Goal: Task Accomplishment & Management: Use online tool/utility

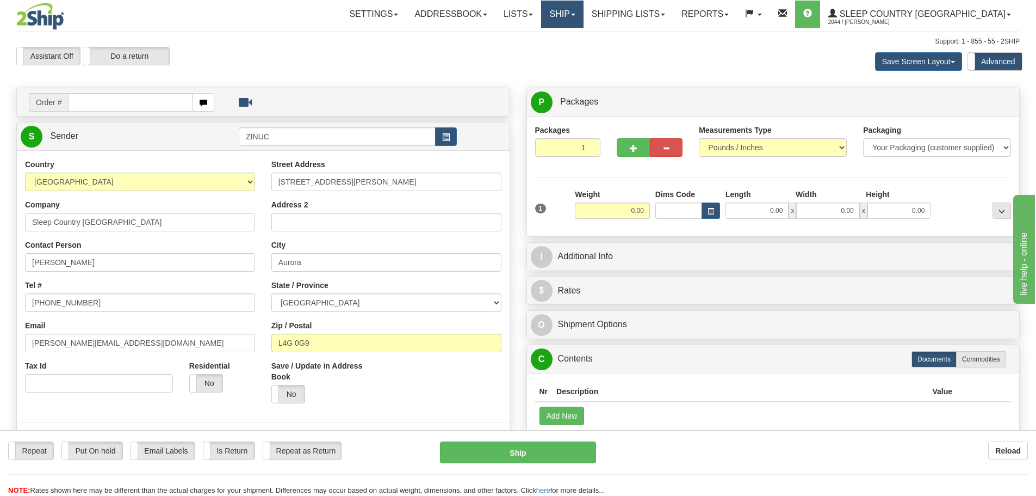
click at [583, 11] on link "Ship" at bounding box center [562, 14] width 42 height 27
click at [537, 37] on span "Ship Screen" at bounding box center [516, 38] width 41 height 9
click at [583, 16] on link "Ship" at bounding box center [562, 14] width 42 height 27
click at [583, 57] on link "OnHold / Order Queue" at bounding box center [534, 52] width 98 height 14
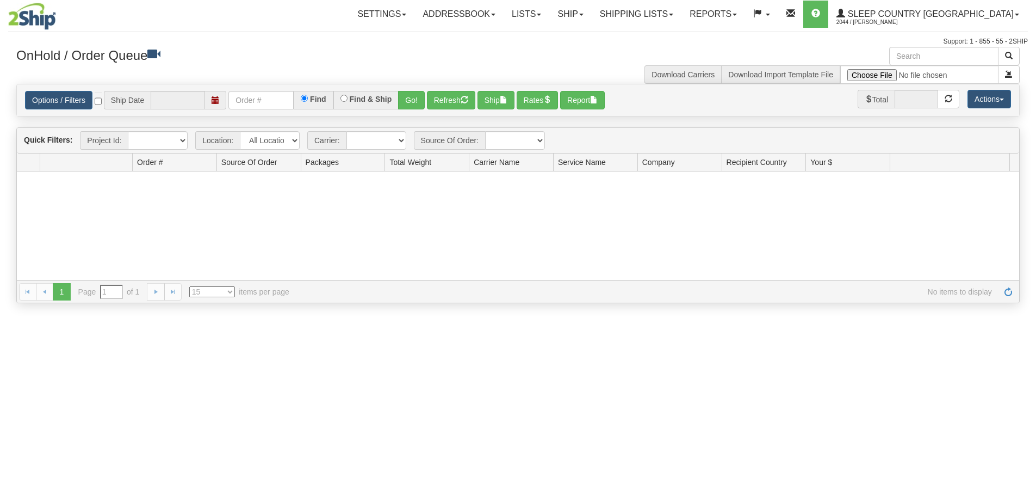
type input "[DATE]"
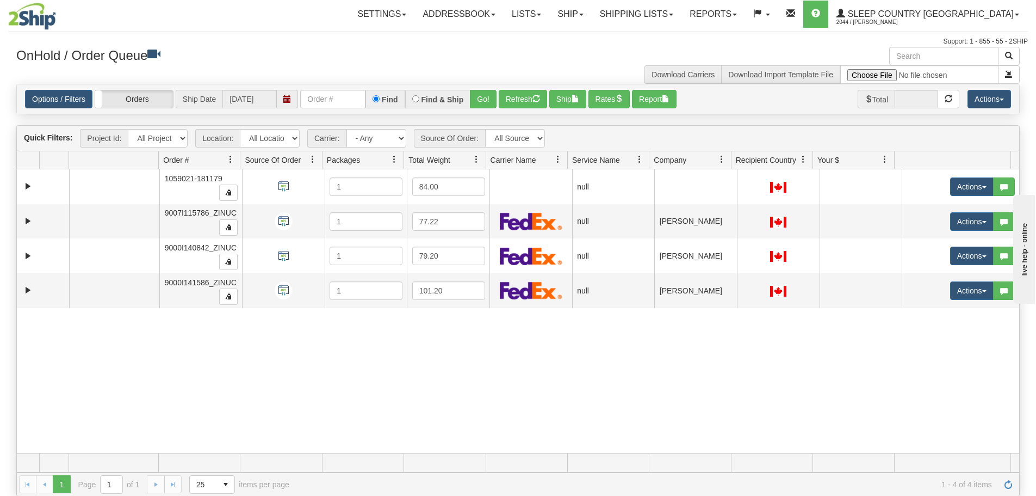
click at [249, 398] on div "31646551 ZINUC 91184682 0 1059021-181179 1 84.00 null integrate2oracle Sleep Co…" at bounding box center [518, 310] width 1003 height 283
click at [682, 15] on link "Shipping lists" at bounding box center [637, 14] width 90 height 27
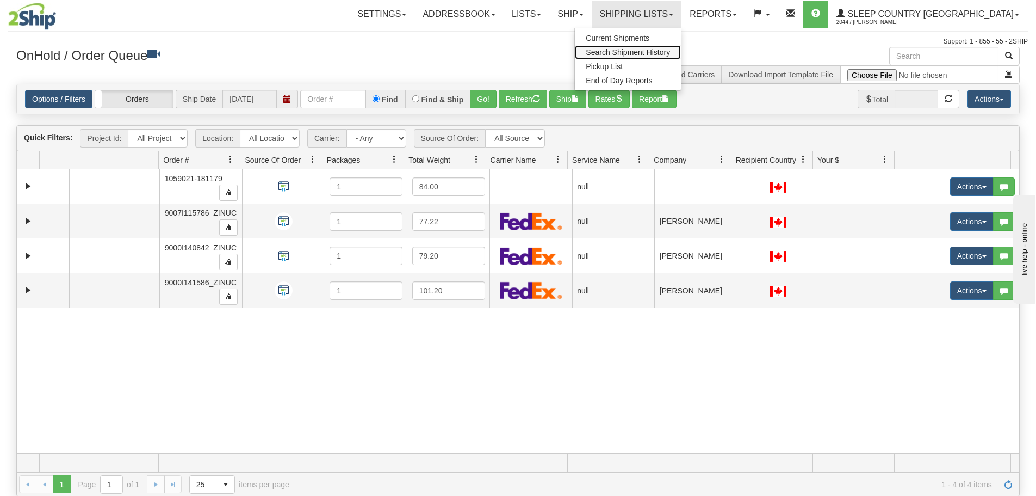
click at [670, 52] on span "Search Shipment History" at bounding box center [628, 52] width 84 height 9
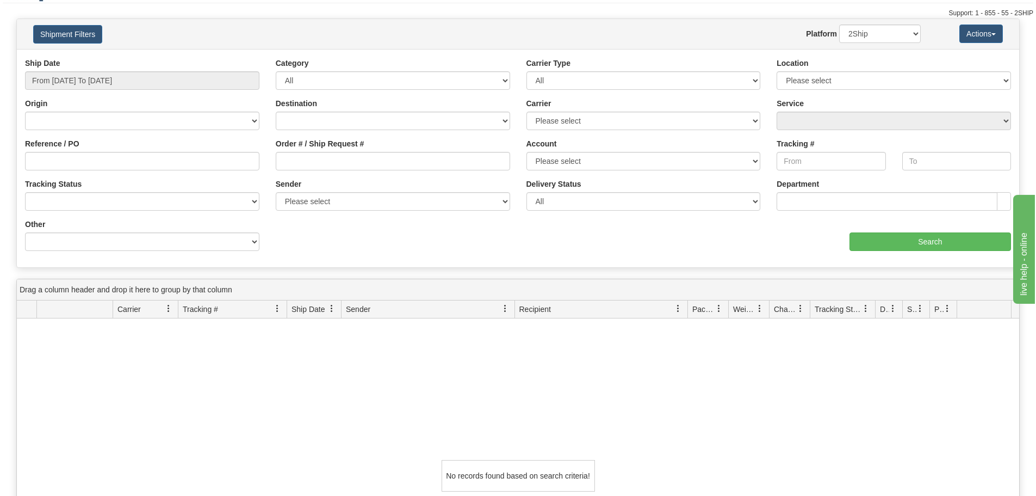
scroll to position [54, 0]
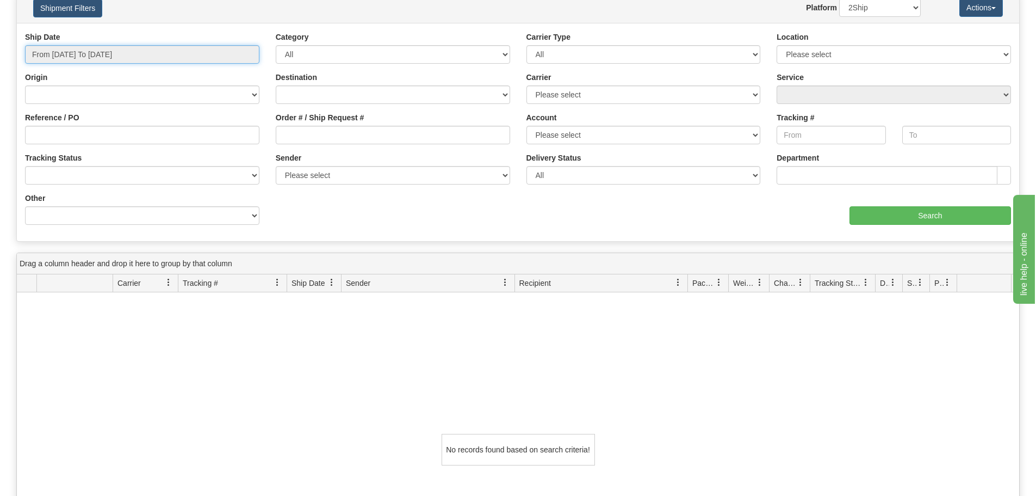
click at [90, 53] on input "From [DATE] To [DATE]" at bounding box center [142, 54] width 234 height 18
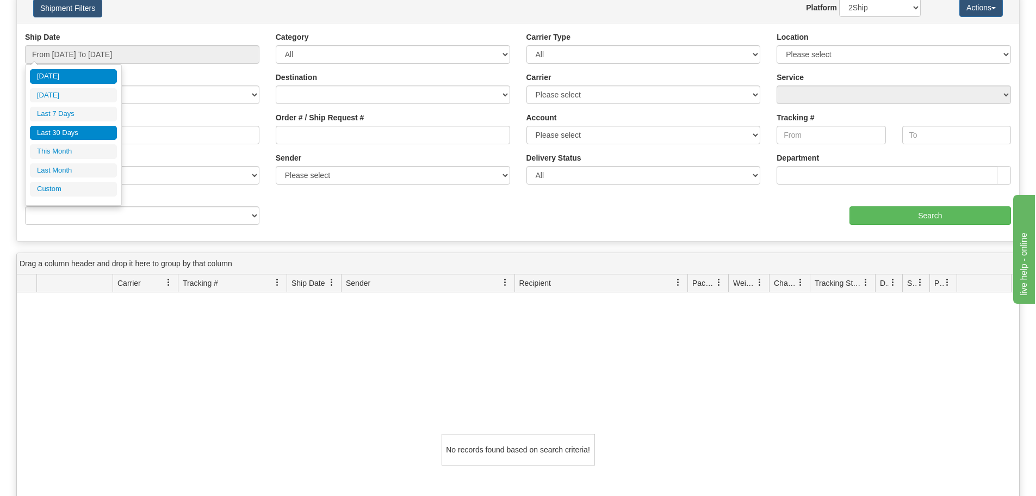
click at [72, 129] on li "Last 30 Days" at bounding box center [73, 133] width 87 height 15
type input "From [DATE] To [DATE]"
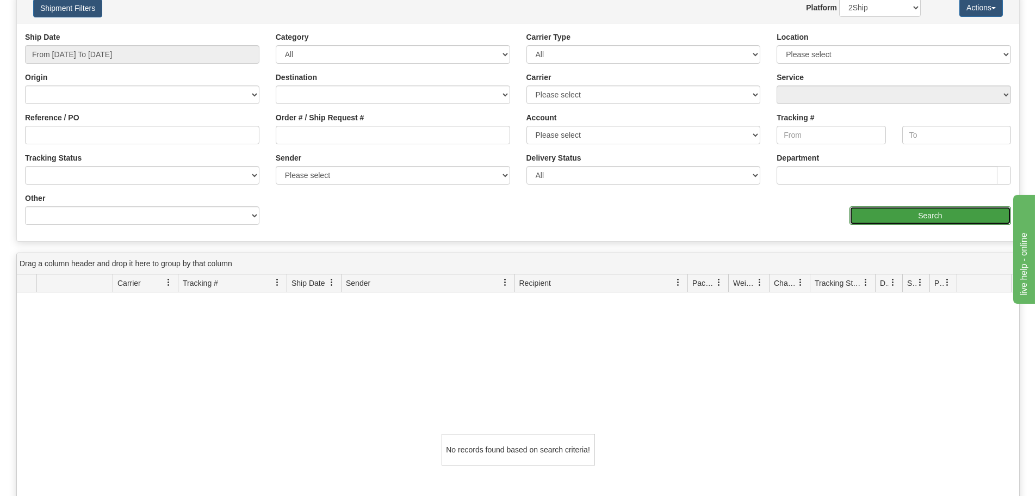
click at [928, 220] on input "Search" at bounding box center [931, 215] width 162 height 18
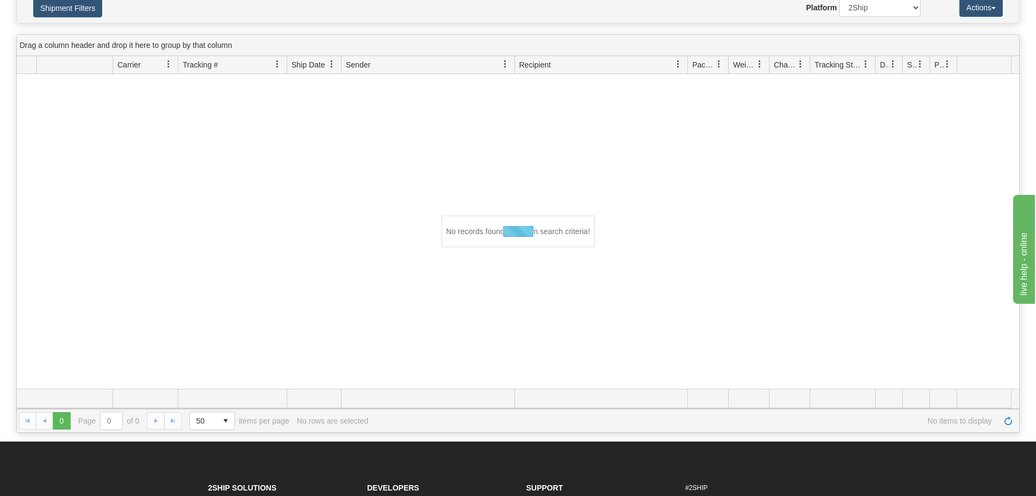
scroll to position [0, 0]
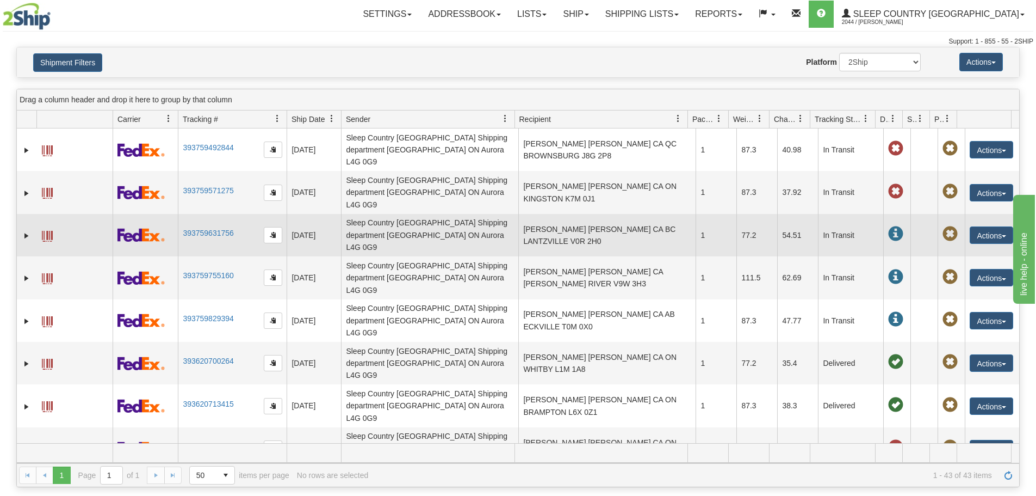
click at [547, 218] on td "[PERSON_NAME] [PERSON_NAME] CA BC LANTZVILLE V0R 2H0" at bounding box center [606, 235] width 177 height 42
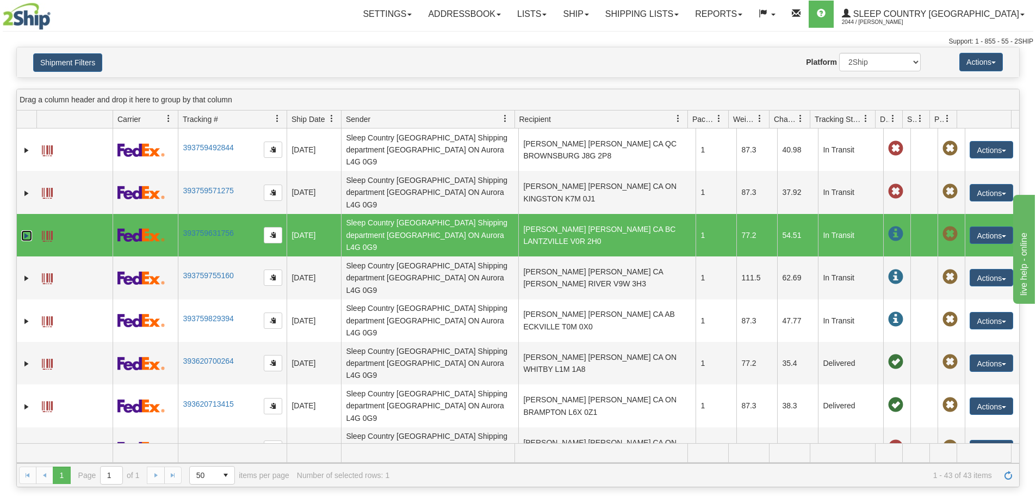
click at [24, 230] on link "Expand" at bounding box center [26, 235] width 11 height 11
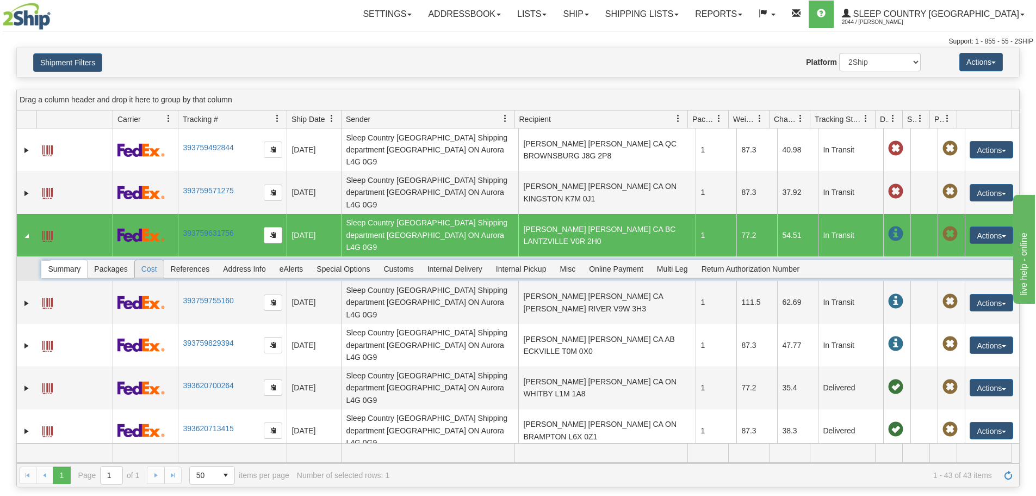
click at [174, 260] on span "References" at bounding box center [190, 268] width 52 height 17
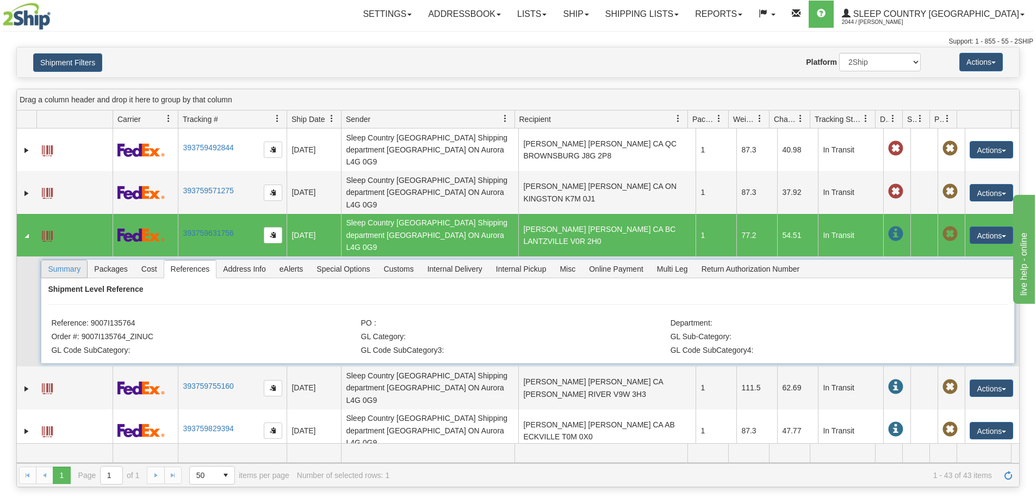
click at [78, 260] on span "Summary" at bounding box center [64, 268] width 46 height 17
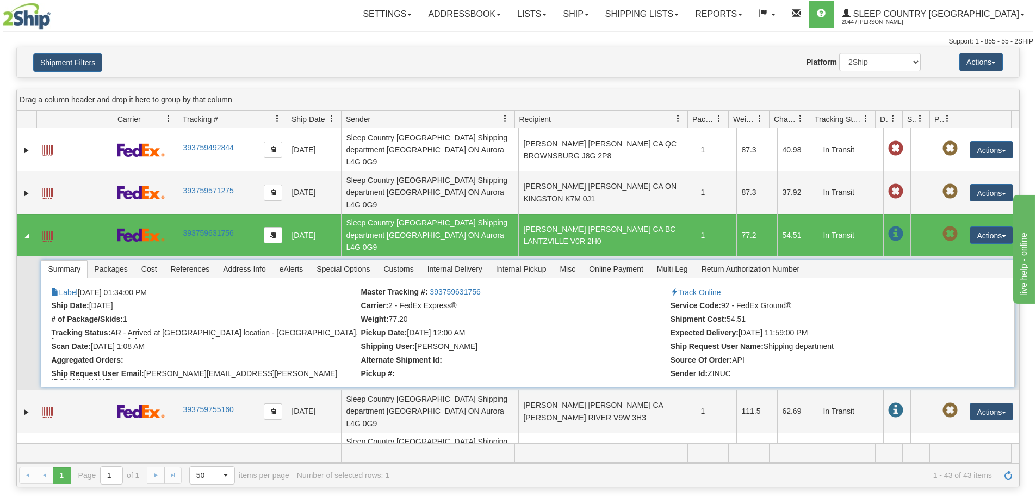
click at [74, 260] on span "Summary" at bounding box center [64, 268] width 46 height 17
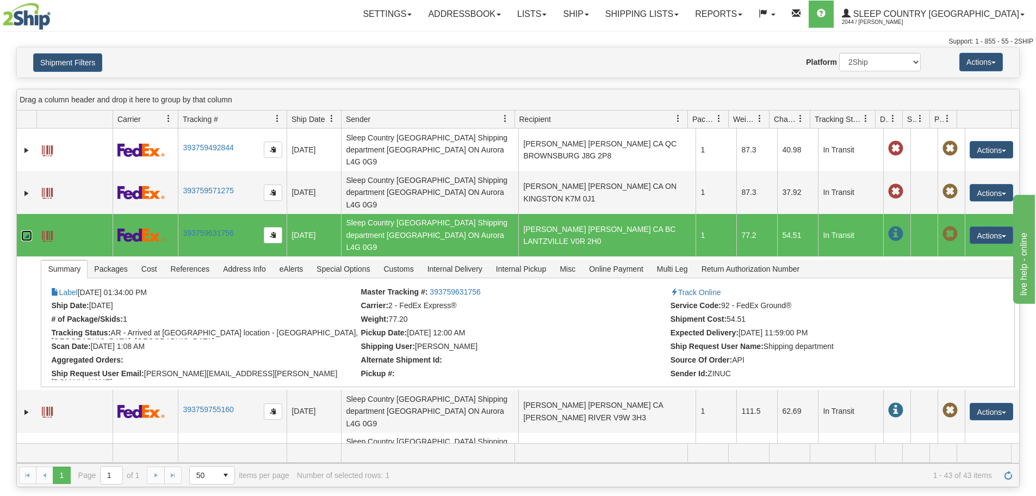
click at [26, 230] on link "Collapse" at bounding box center [26, 235] width 11 height 11
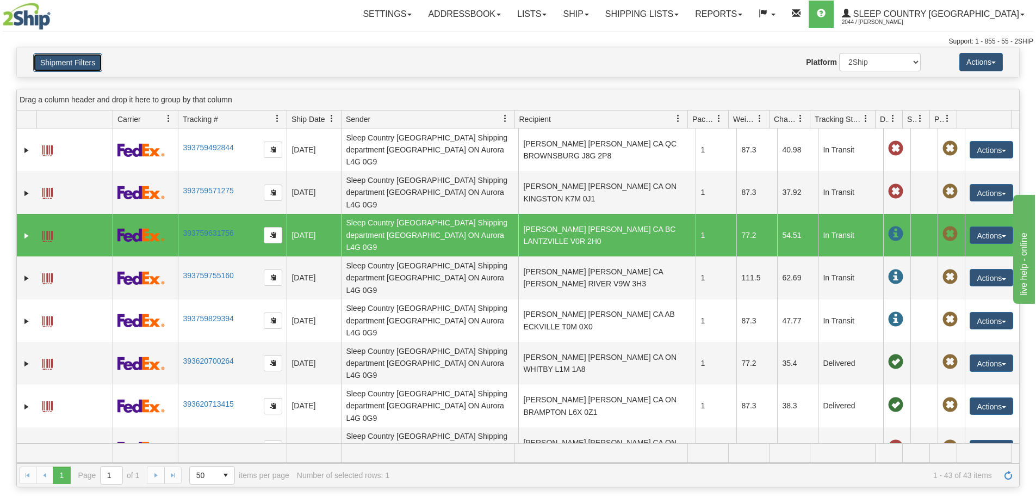
click at [85, 56] on button "Shipment Filters" at bounding box center [67, 62] width 69 height 18
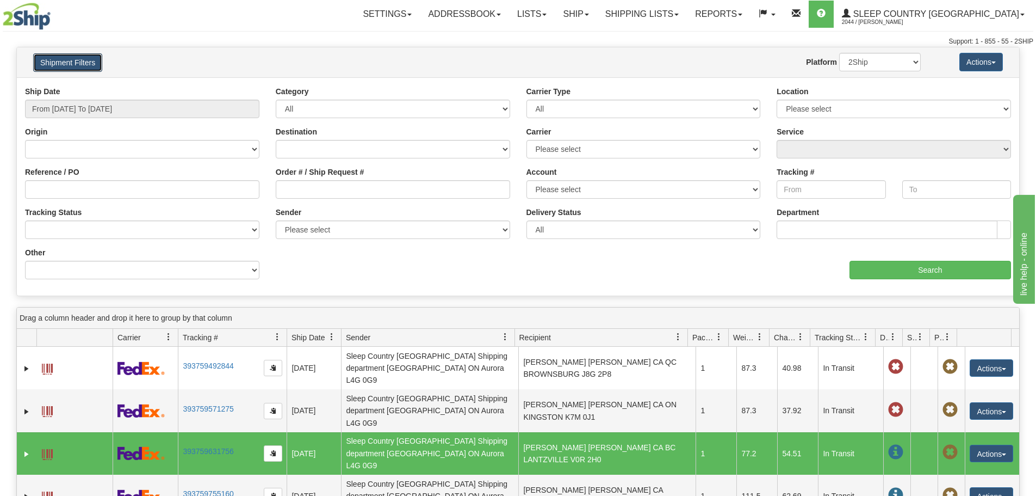
click at [677, 333] on span at bounding box center [678, 336] width 9 height 9
click at [337, 149] on select "[GEOGRAPHIC_DATA] [GEOGRAPHIC_DATA] [GEOGRAPHIC_DATA] [US_STATE] [GEOGRAPHIC_DA…" at bounding box center [393, 149] width 234 height 18
click at [562, 249] on div "aaa Search" at bounding box center [769, 263] width 502 height 32
click at [564, 192] on select "Please select Purolator Sleep Country [GEOGRAPHIC_DATA] Post 93 FedEx 93 MAIN S…" at bounding box center [644, 189] width 234 height 18
click at [421, 183] on input "Order # / Ship Request #" at bounding box center [393, 189] width 234 height 18
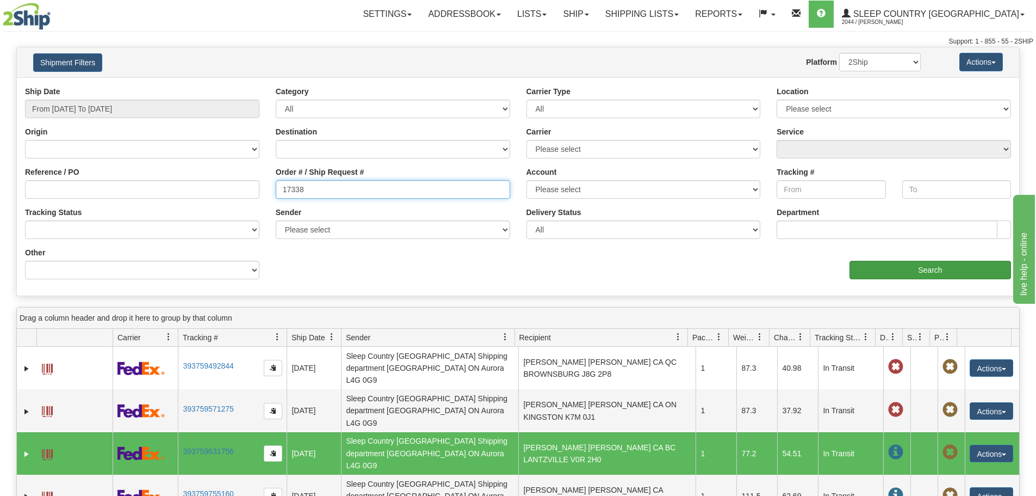
type input "17338"
click at [902, 267] on input "Search" at bounding box center [931, 270] width 162 height 18
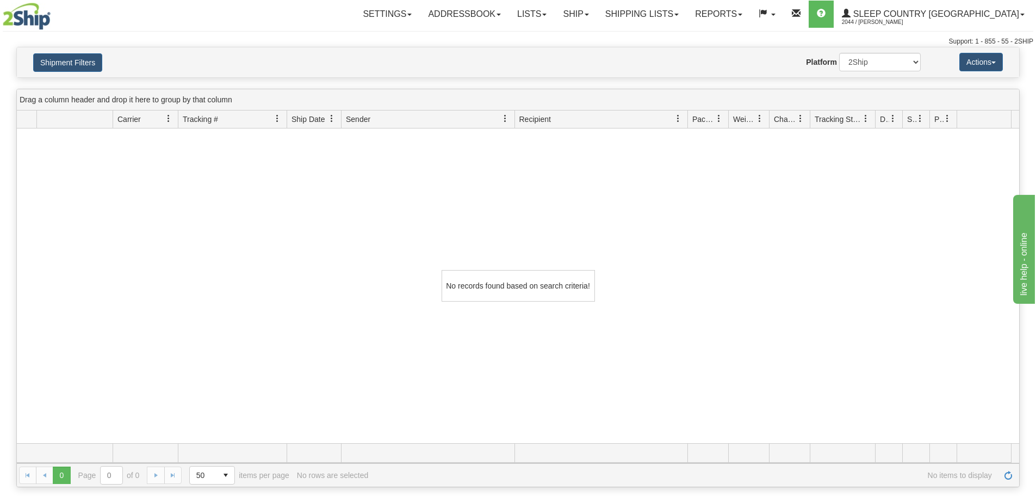
click at [106, 69] on h4 "Shipment Filters" at bounding box center [107, 62] width 164 height 19
click at [89, 69] on button "Shipment Filters" at bounding box center [67, 62] width 69 height 18
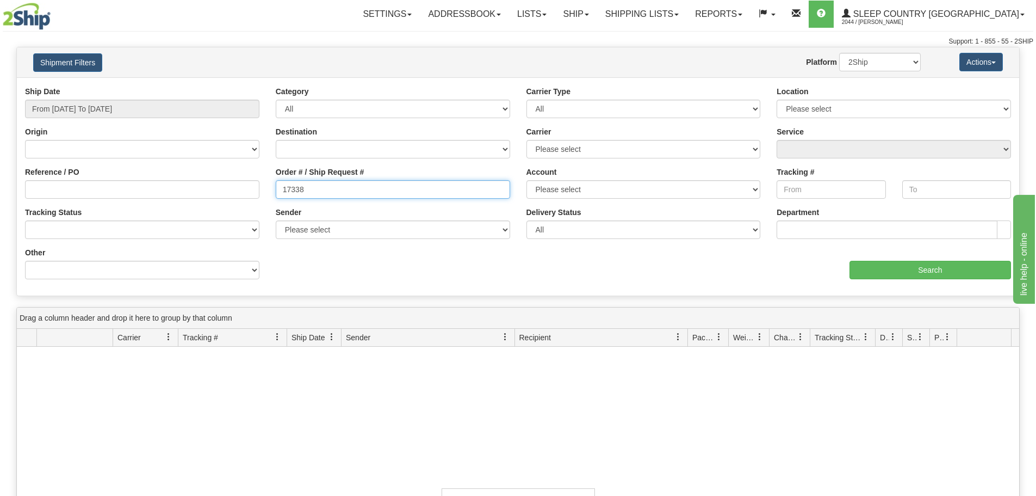
drag, startPoint x: 221, startPoint y: 190, endPoint x: 214, endPoint y: 190, distance: 7.6
click at [214, 86] on div "Reference / PO Order # / Ship Request # 17338 Account Please select Purolator S…" at bounding box center [518, 86] width 1003 height 0
click at [194, 179] on div "Reference / PO" at bounding box center [142, 182] width 234 height 32
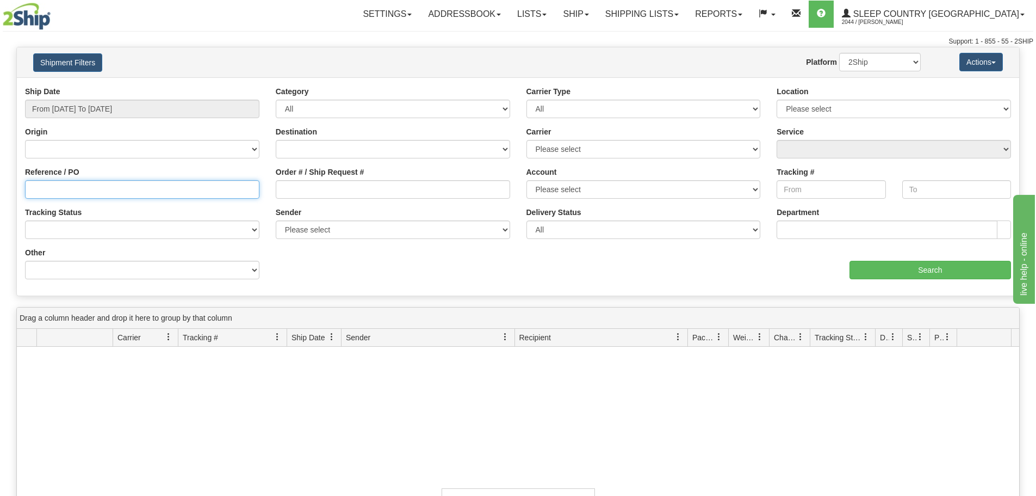
click at [192, 186] on input "Reference / PO" at bounding box center [142, 189] width 234 height 18
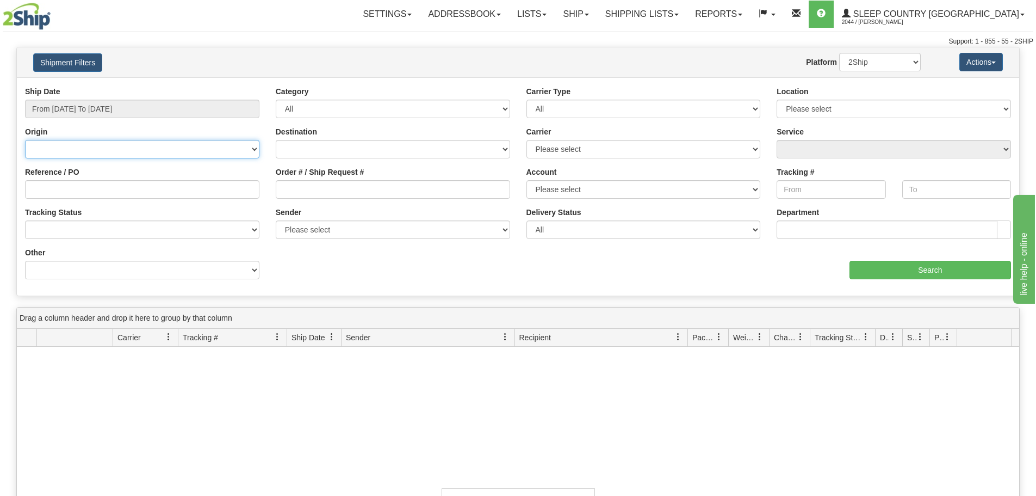
click at [190, 149] on select "[GEOGRAPHIC_DATA] [GEOGRAPHIC_DATA] [GEOGRAPHIC_DATA] [US_STATE] [GEOGRAPHIC_DA…" at bounding box center [142, 149] width 234 height 18
click at [231, 67] on div "Website Agent Nothing selected Client User Platform 2Ship Imported" at bounding box center [559, 62] width 740 height 18
click at [879, 66] on select "2Ship Imported" at bounding box center [880, 62] width 82 height 18
click at [979, 63] on button "Actions" at bounding box center [982, 62] width 44 height 18
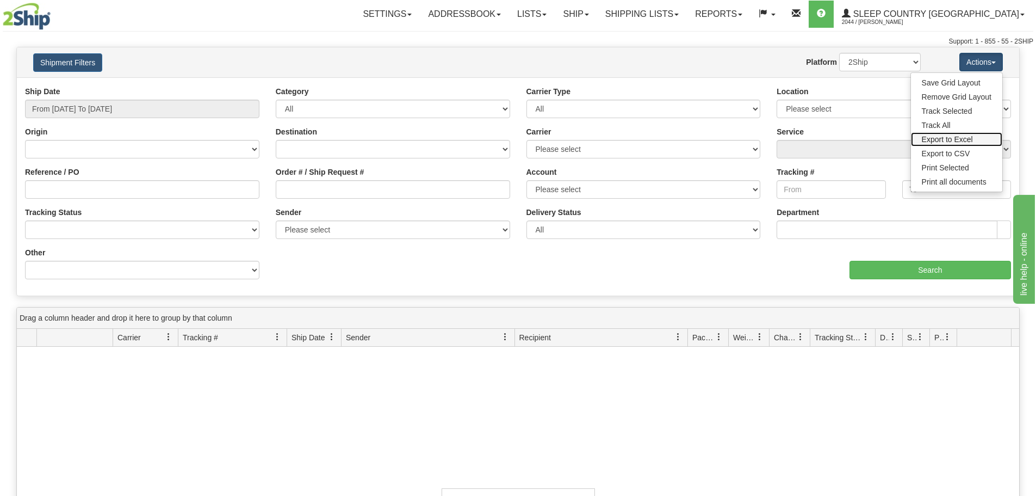
click at [963, 138] on link "Export to Excel" at bounding box center [956, 139] width 91 height 14
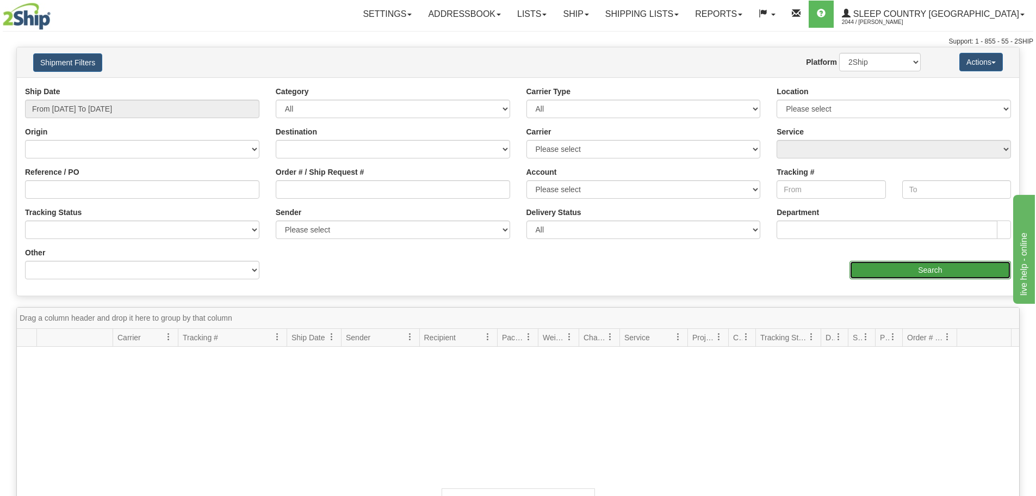
click at [875, 273] on input "Search" at bounding box center [931, 270] width 162 height 18
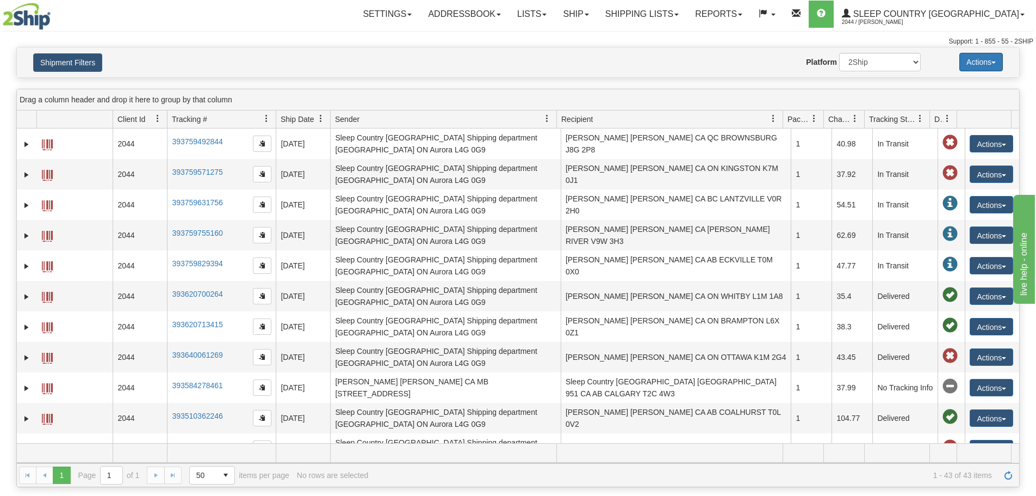
click at [995, 62] on span "button" at bounding box center [994, 62] width 4 height 2
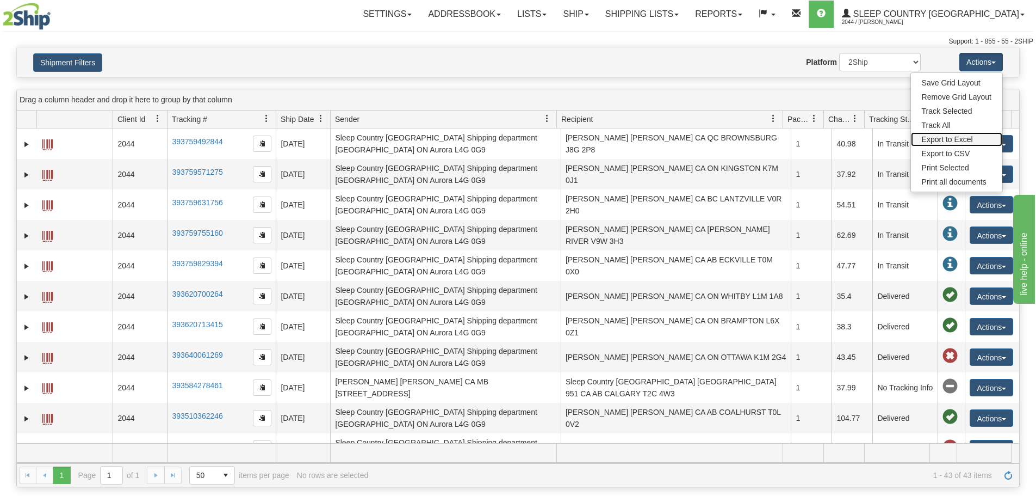
click at [952, 138] on link "Export to Excel" at bounding box center [956, 139] width 91 height 14
